Goal: Transaction & Acquisition: Purchase product/service

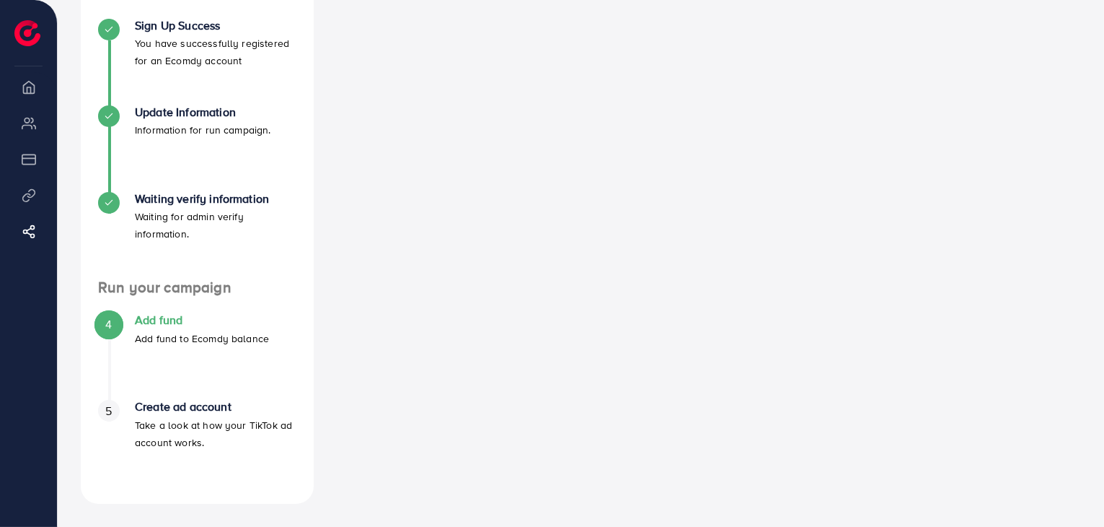
scroll to position [176, 0]
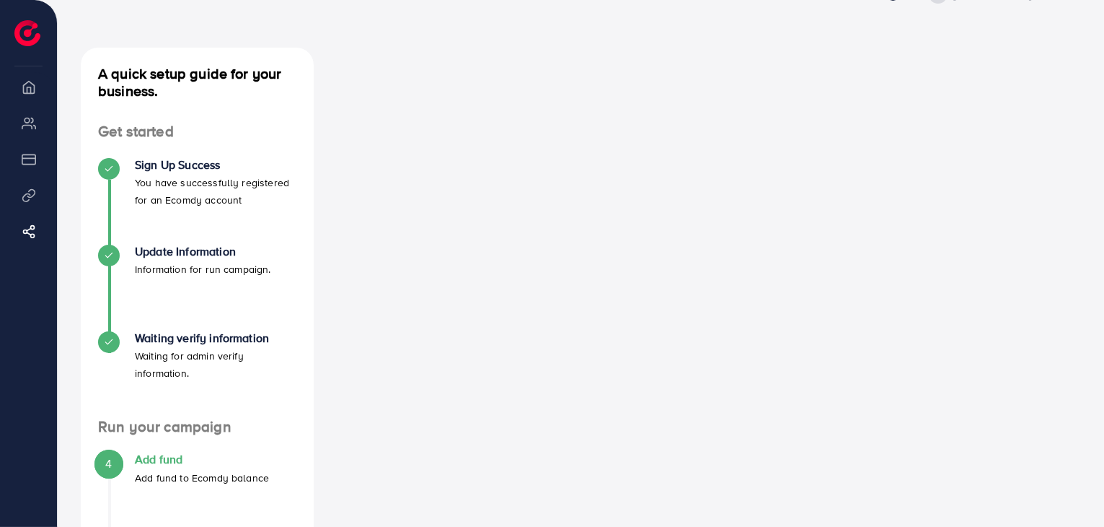
scroll to position [48, 0]
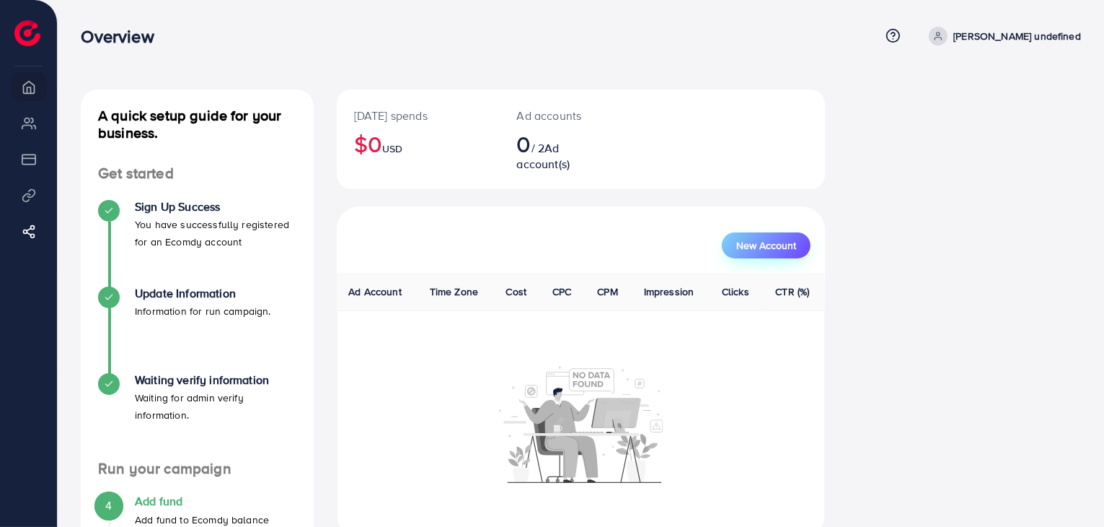
click at [782, 245] on span "New Account" at bounding box center [767, 245] width 60 height 10
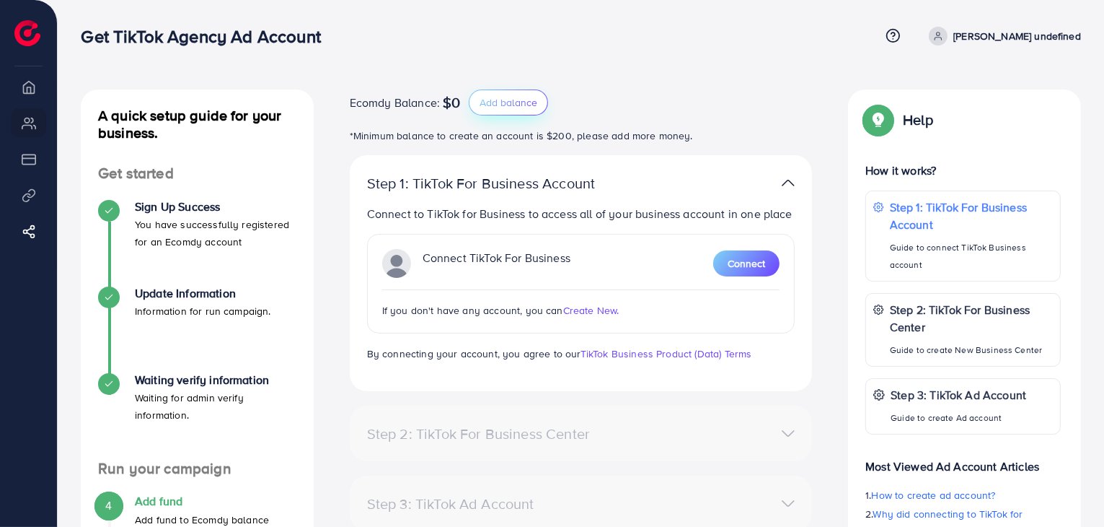
click at [529, 110] on button "Add balance" at bounding box center [508, 102] width 79 height 26
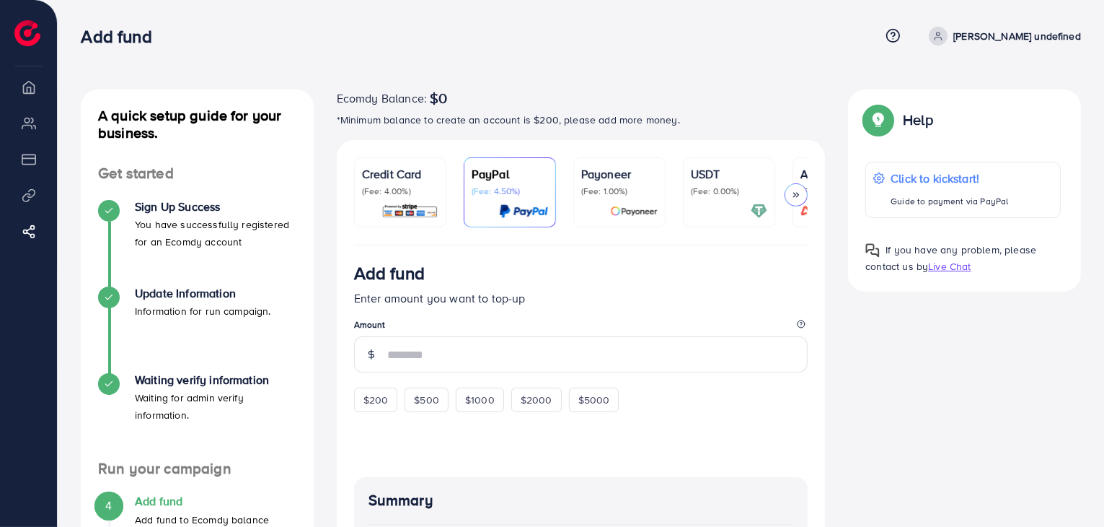
click at [621, 171] on p "Payoneer" at bounding box center [619, 173] width 76 height 17
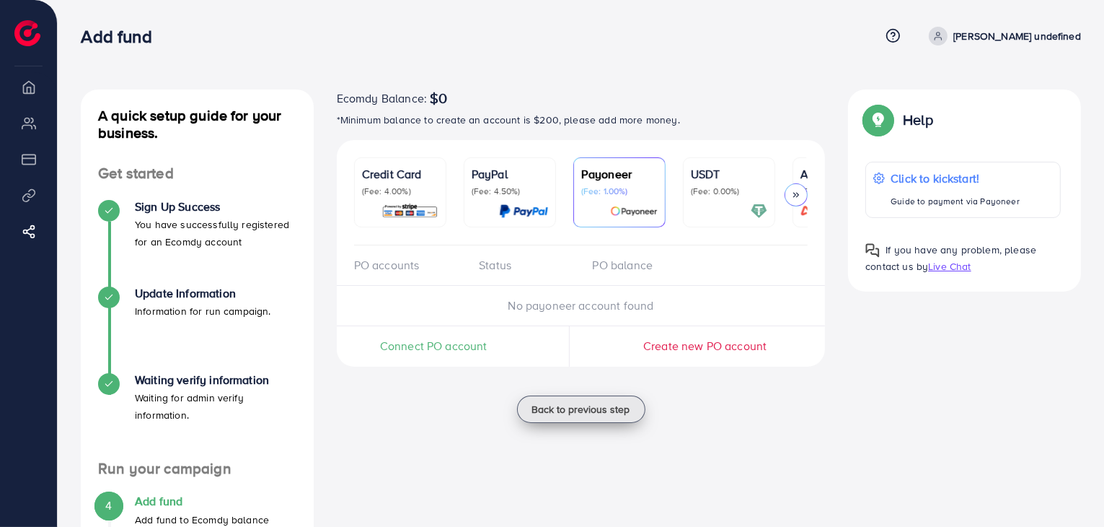
click at [585, 405] on span "Back to previous step" at bounding box center [581, 409] width 98 height 14
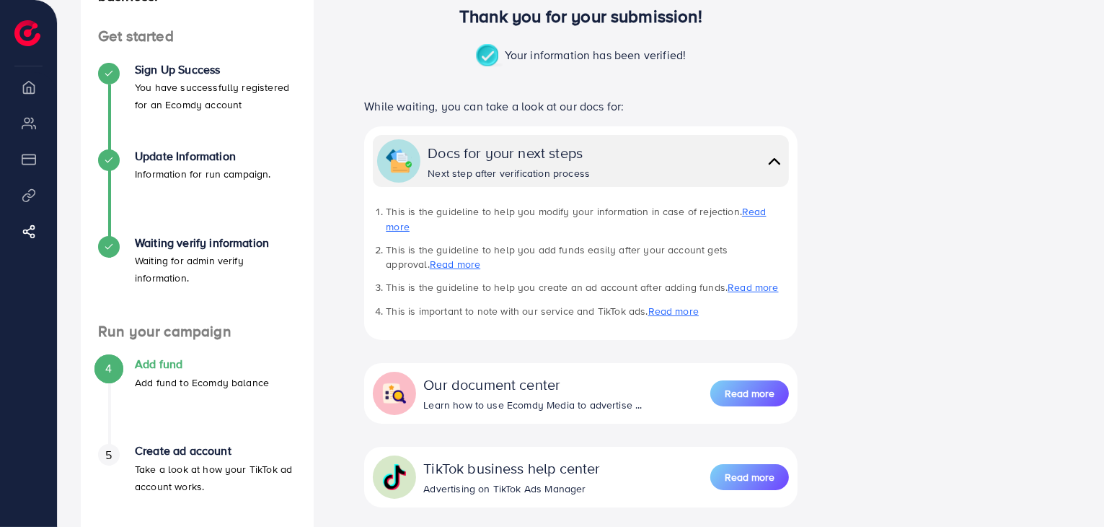
scroll to position [216, 0]
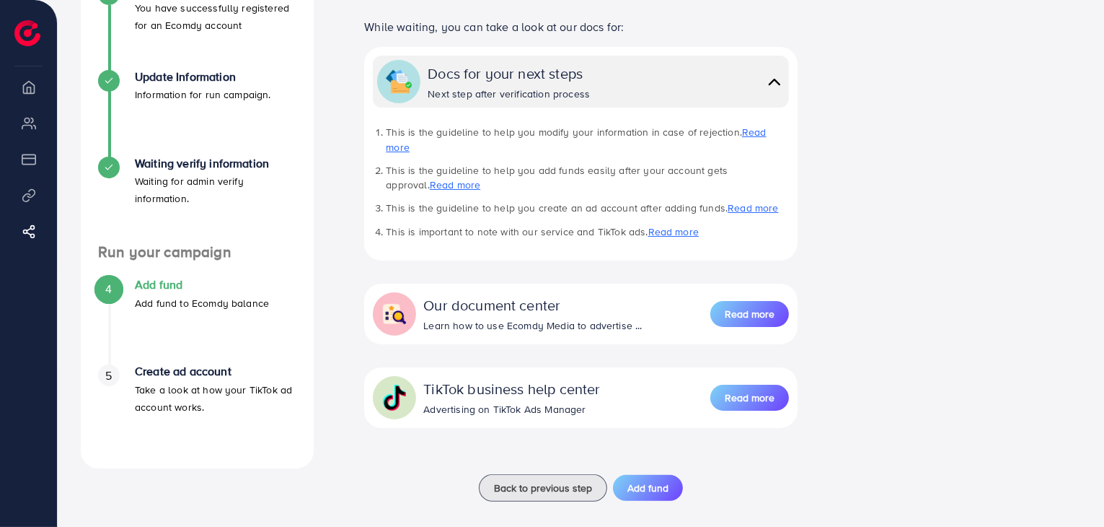
click at [188, 283] on h4 "Add fund" at bounding box center [202, 285] width 134 height 14
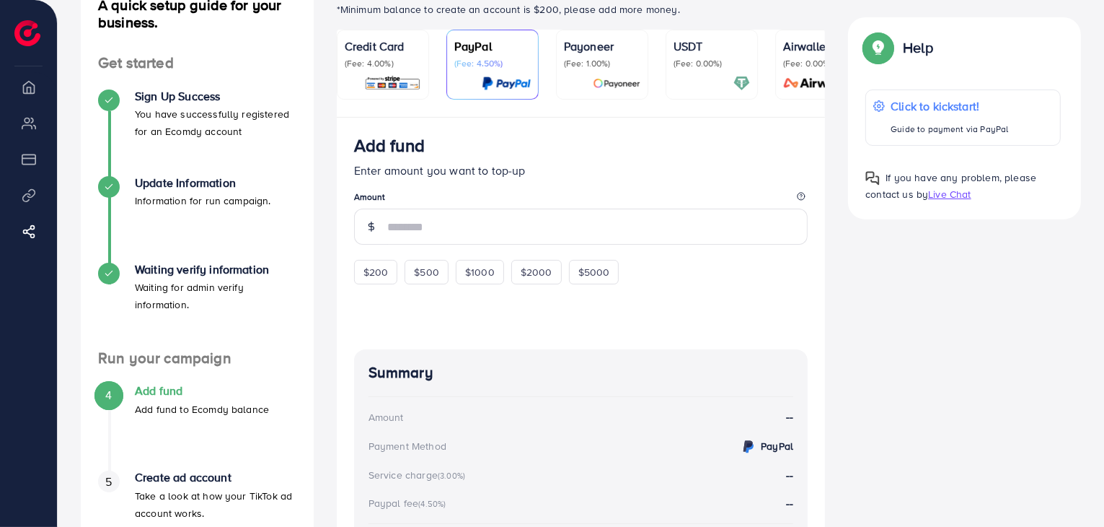
scroll to position [275, 0]
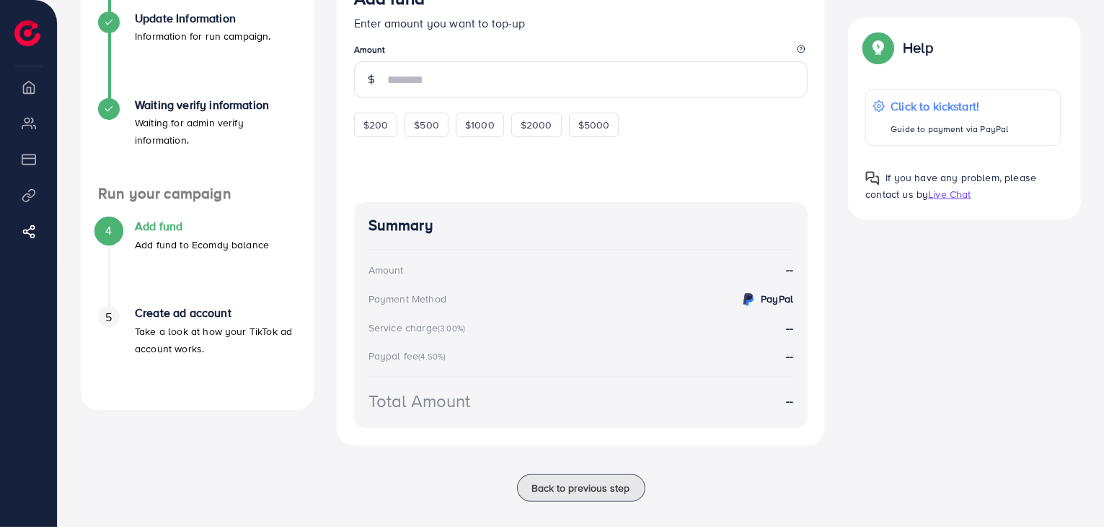
click at [206, 326] on p "Take a look at how your TikTok ad account works." at bounding box center [216, 339] width 162 height 35
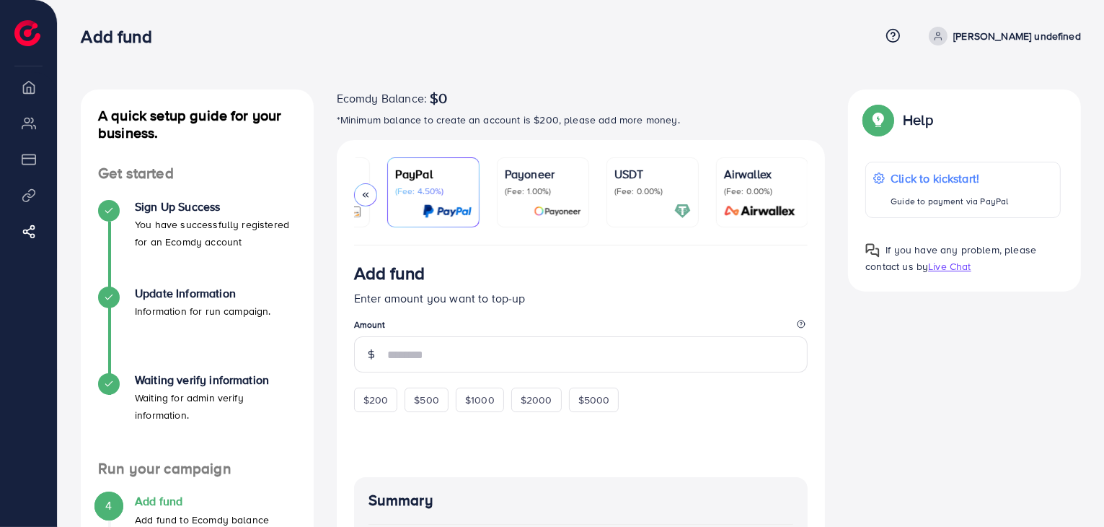
scroll to position [0, 0]
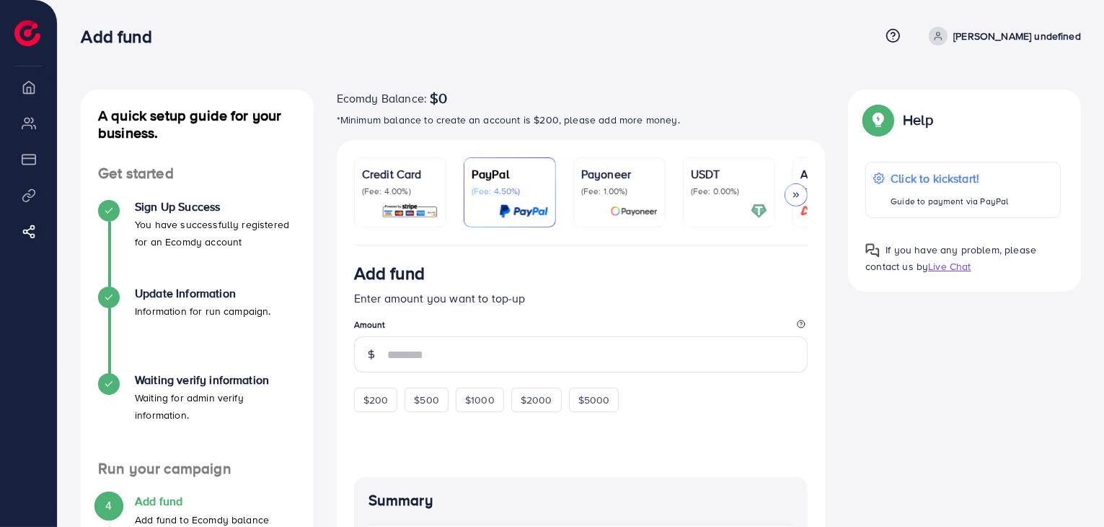
click at [613, 208] on img at bounding box center [634, 211] width 48 height 17
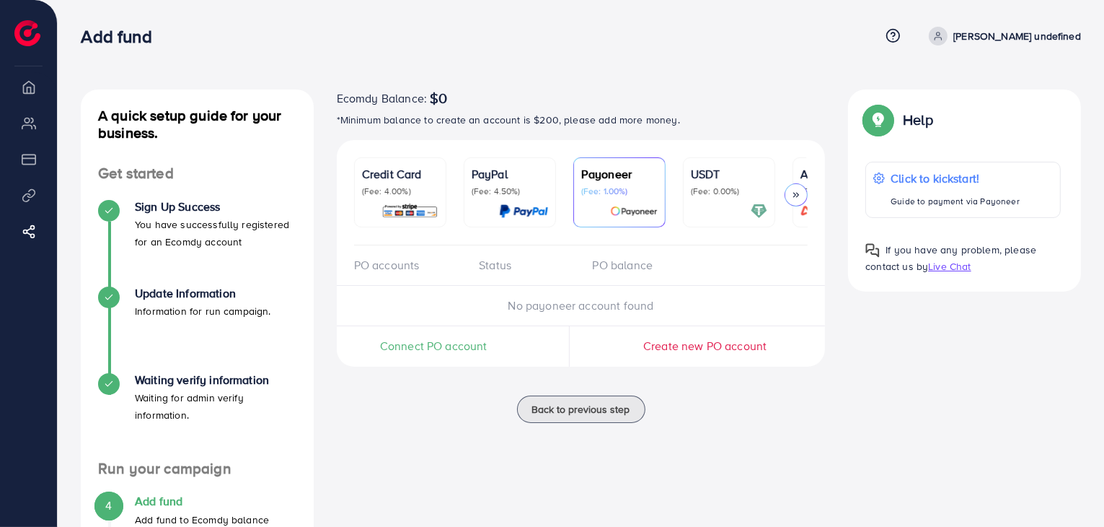
click at [38, 87] on li "Overview" at bounding box center [28, 86] width 57 height 29
click at [24, 160] on li "Payment" at bounding box center [28, 158] width 57 height 29
click at [20, 217] on link "Affiliate Program" at bounding box center [28, 230] width 35 height 29
click at [26, 242] on link "Affiliate Program" at bounding box center [28, 230] width 35 height 29
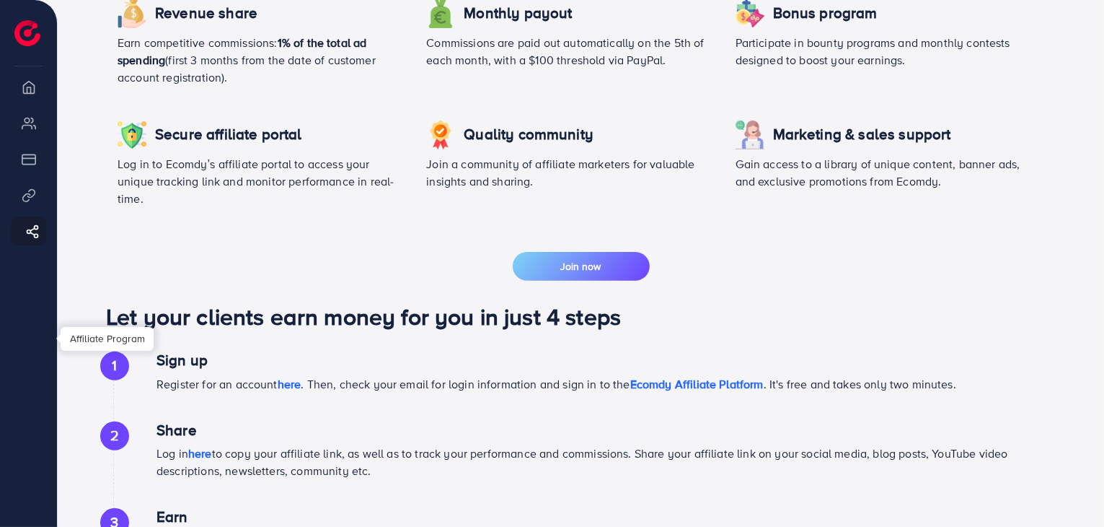
scroll to position [669, 0]
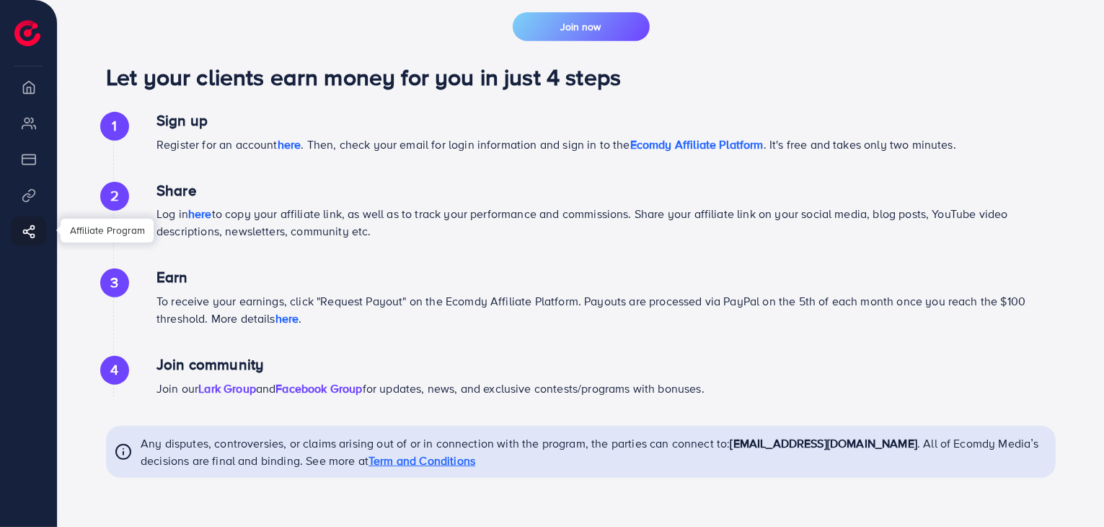
click at [377, 457] on span "Term and Conditions" at bounding box center [422, 460] width 107 height 16
